Goal: Information Seeking & Learning: Learn about a topic

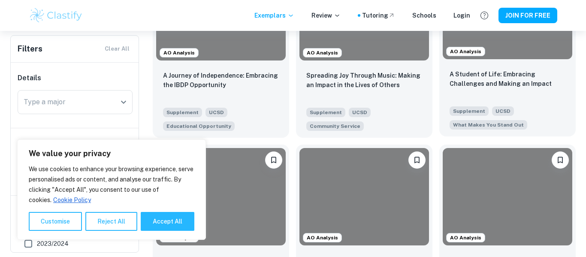
scroll to position [350, 0]
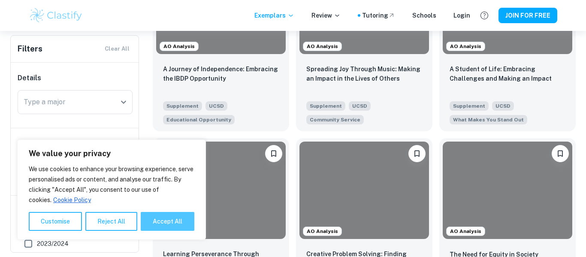
click at [179, 223] on button "Accept All" at bounding box center [168, 221] width 54 height 19
checkbox input "true"
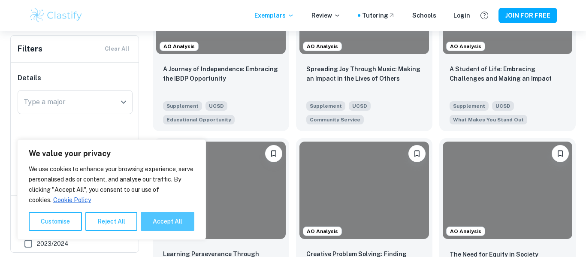
checkbox input "true"
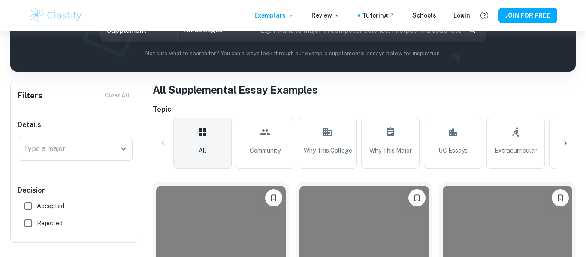
scroll to position [111, 0]
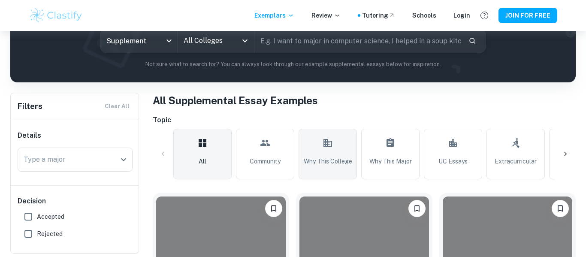
click at [346, 159] on span "Why This College" at bounding box center [328, 161] width 48 height 9
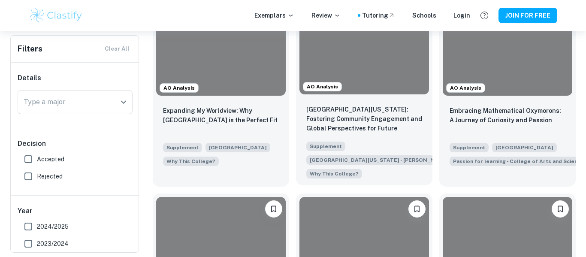
scroll to position [1049, 0]
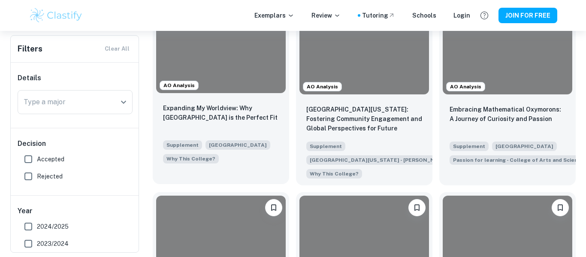
click at [263, 74] on div at bounding box center [221, 44] width 130 height 97
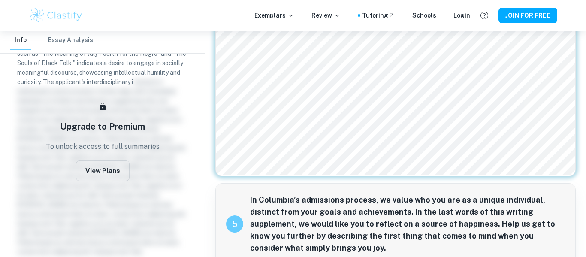
scroll to position [742, 0]
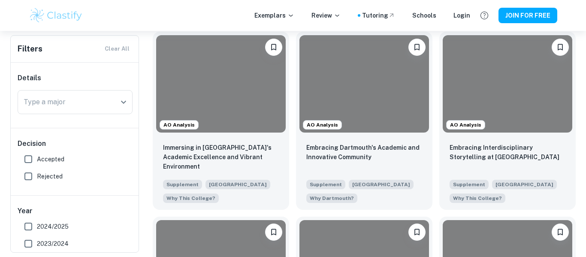
scroll to position [1211, 0]
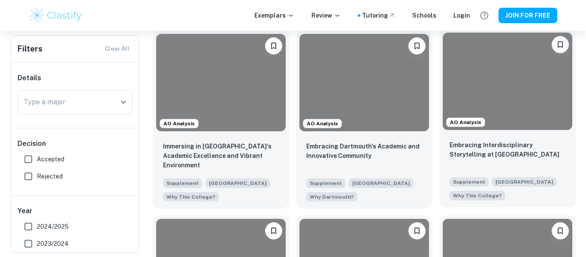
click at [448, 100] on div at bounding box center [508, 81] width 130 height 97
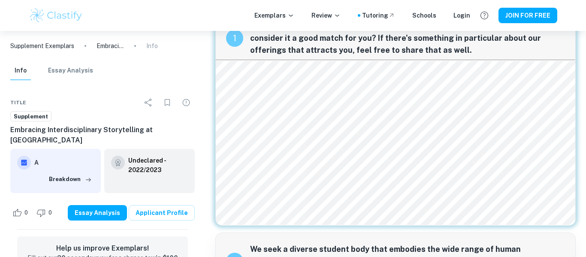
scroll to position [32, 0]
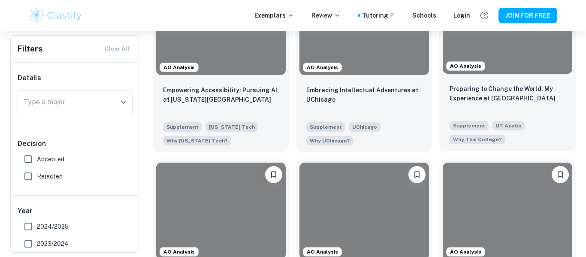
scroll to position [2420, 0]
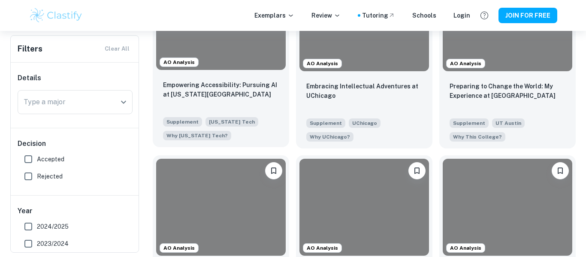
click at [209, 53] on div at bounding box center [221, 21] width 130 height 97
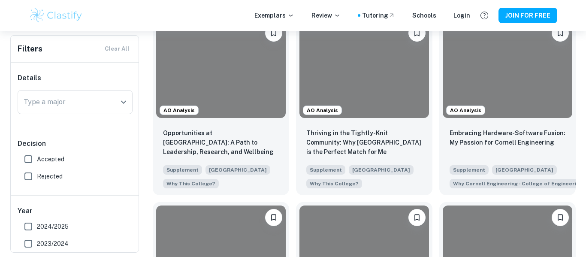
scroll to position [2930, 0]
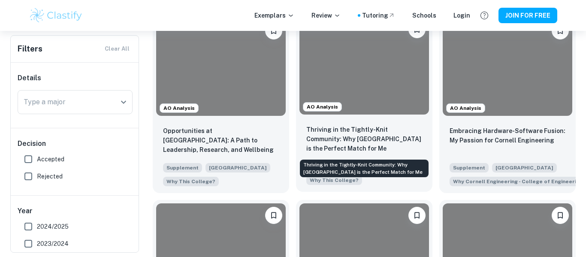
click at [394, 132] on p "Thriving in the Tightly-Knit Community: Why [GEOGRAPHIC_DATA] is the Perfect Ma…" at bounding box center [364, 139] width 116 height 28
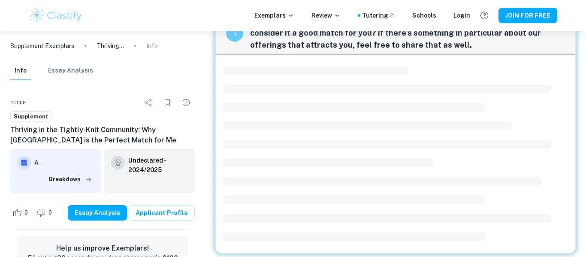
scroll to position [36, 0]
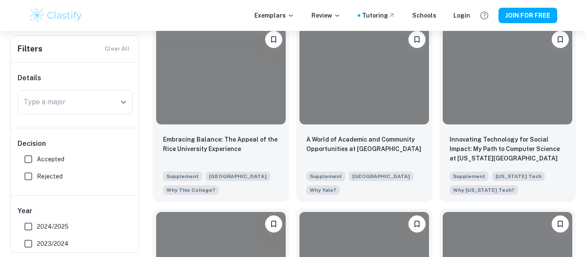
scroll to position [3292, 0]
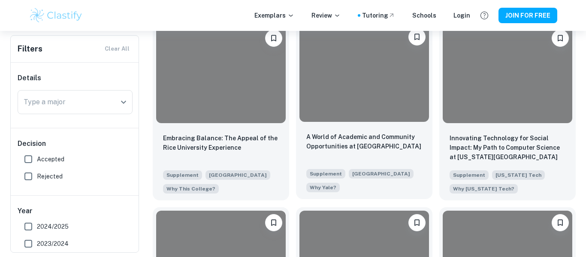
click at [325, 82] on div at bounding box center [365, 73] width 130 height 97
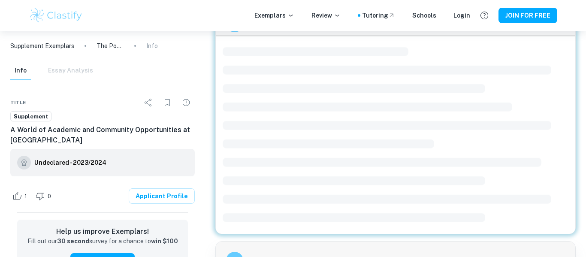
scroll to position [365, 0]
